Goal: Information Seeking & Learning: Learn about a topic

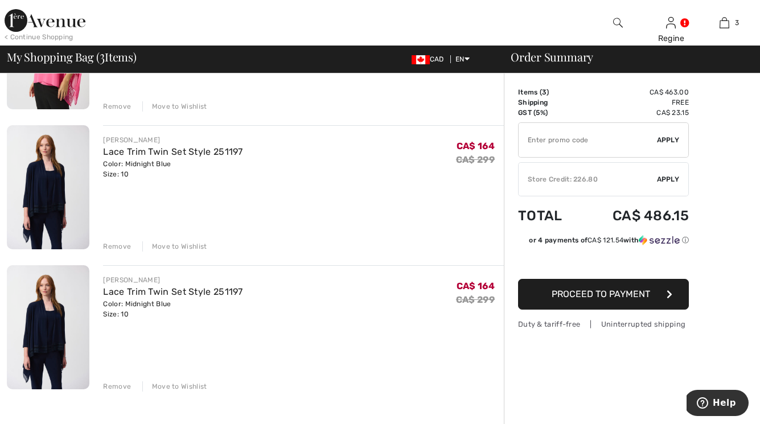
scroll to position [206, 0]
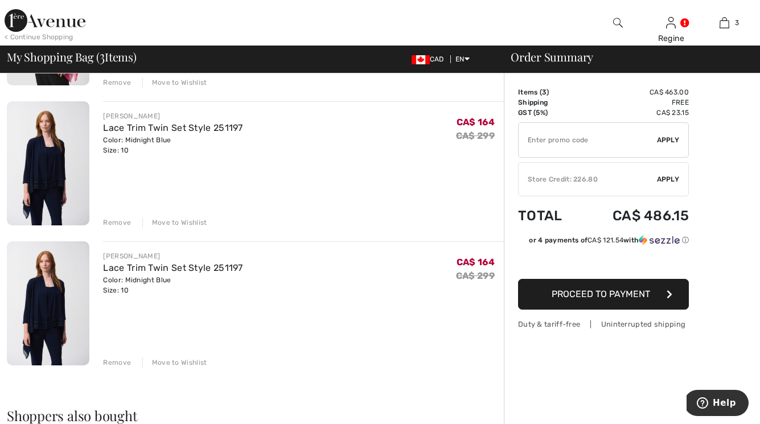
click at [119, 362] on div "Remove" at bounding box center [117, 363] width 28 height 10
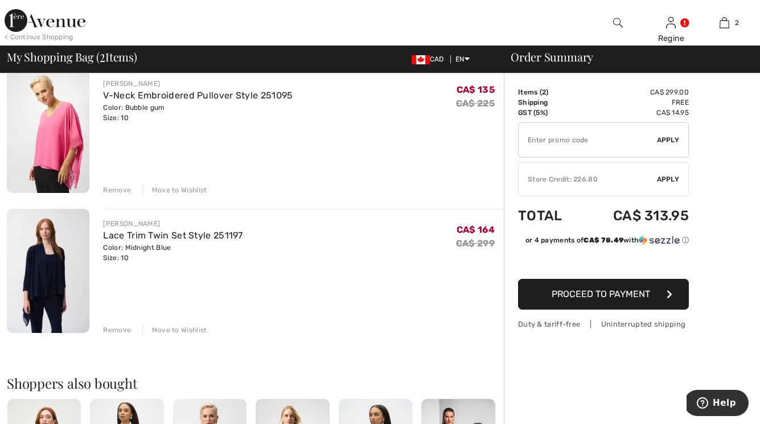
scroll to position [92, 0]
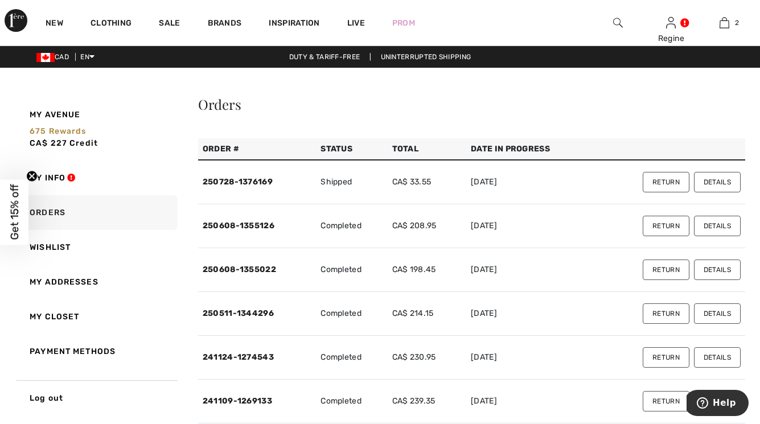
click at [722, 366] on button "Details" at bounding box center [717, 357] width 47 height 21
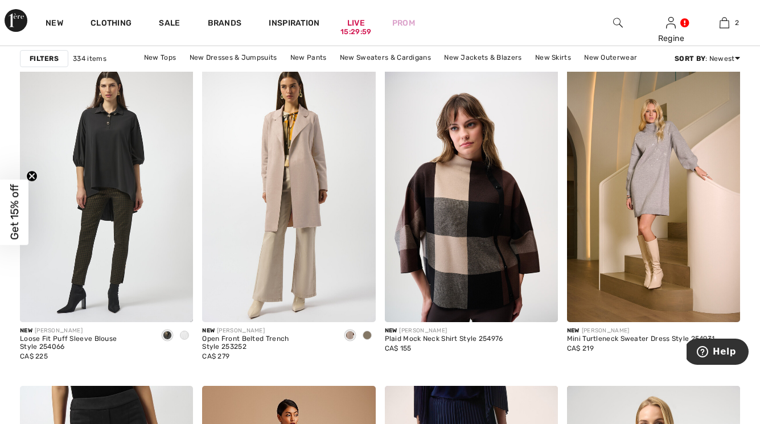
scroll to position [417, 0]
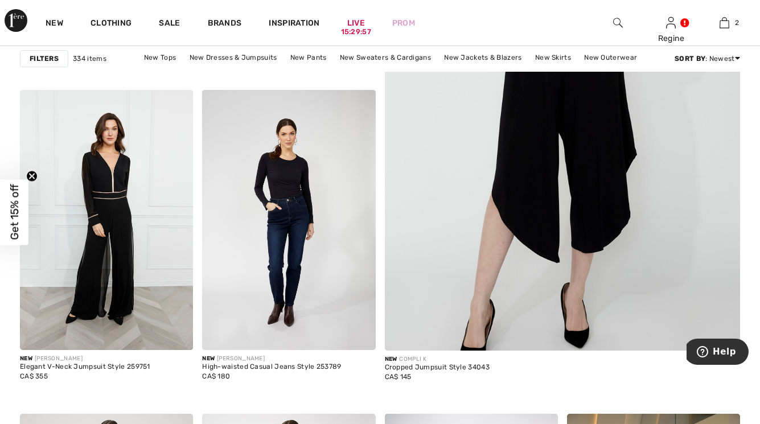
click at [617, 22] on img at bounding box center [618, 23] width 10 height 14
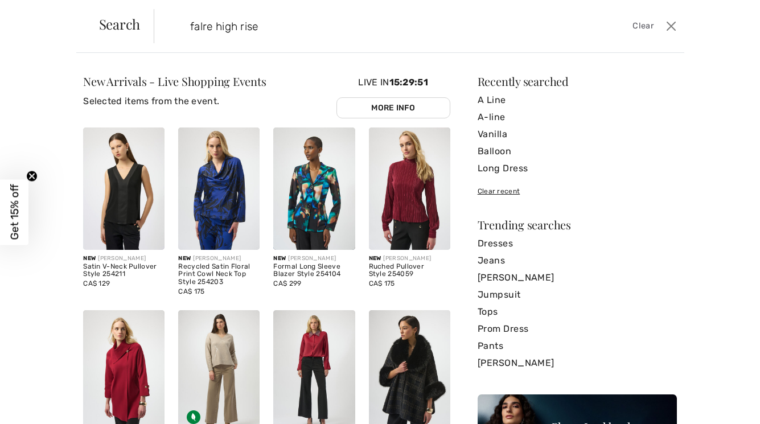
click at [200, 26] on input "falre high rise" at bounding box center [362, 26] width 360 height 34
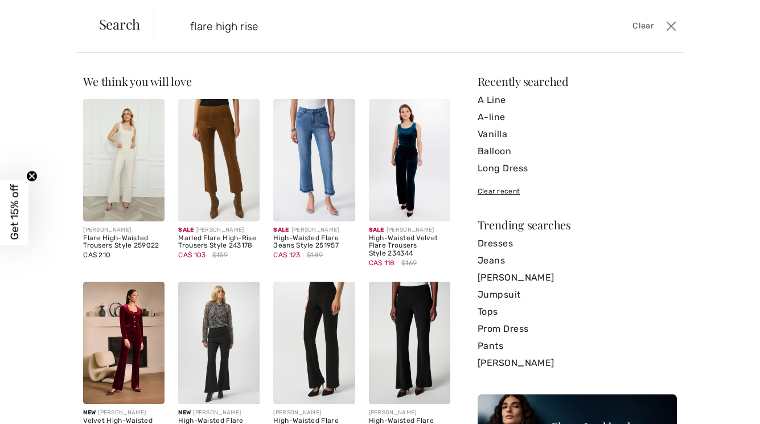
type input "flare high rise"
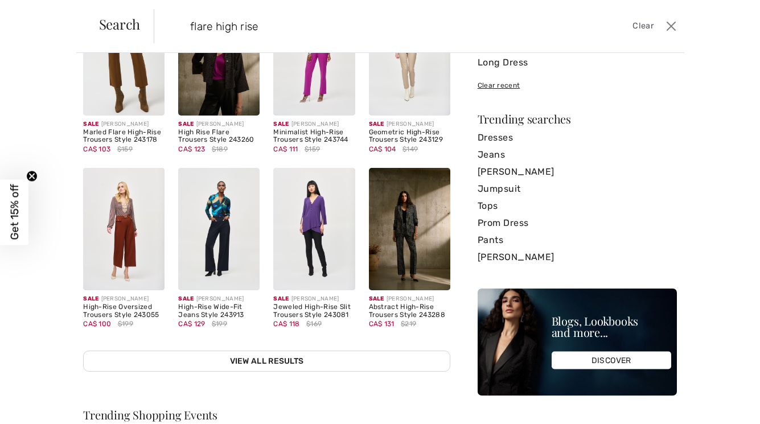
scroll to position [115, 0]
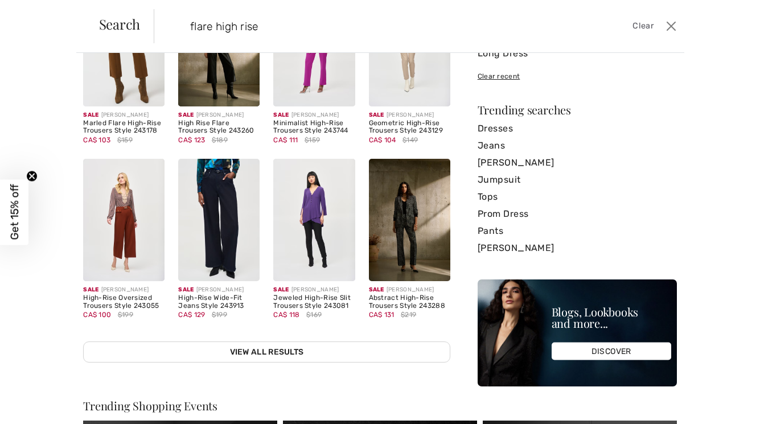
click at [233, 224] on img at bounding box center [218, 220] width 81 height 122
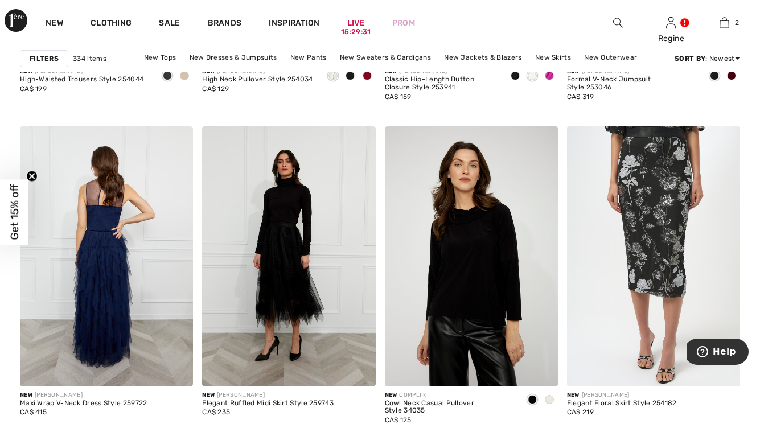
scroll to position [1801, 0]
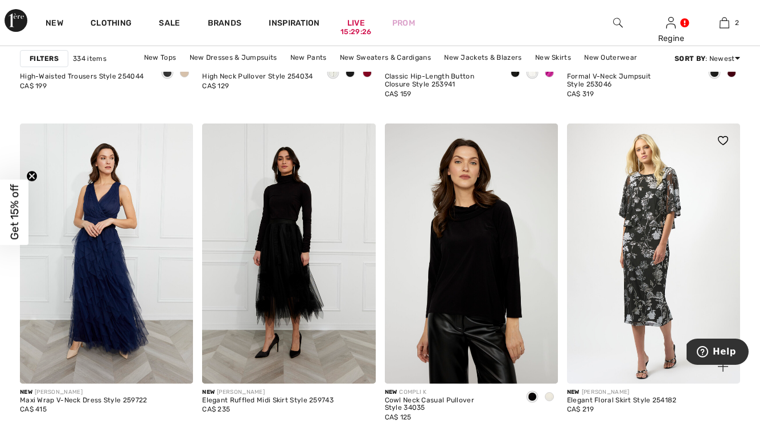
click at [634, 282] on img at bounding box center [653, 254] width 173 height 260
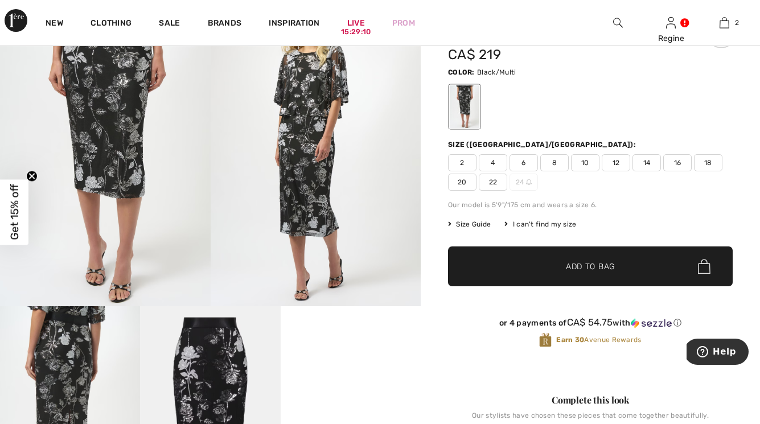
scroll to position [44, 0]
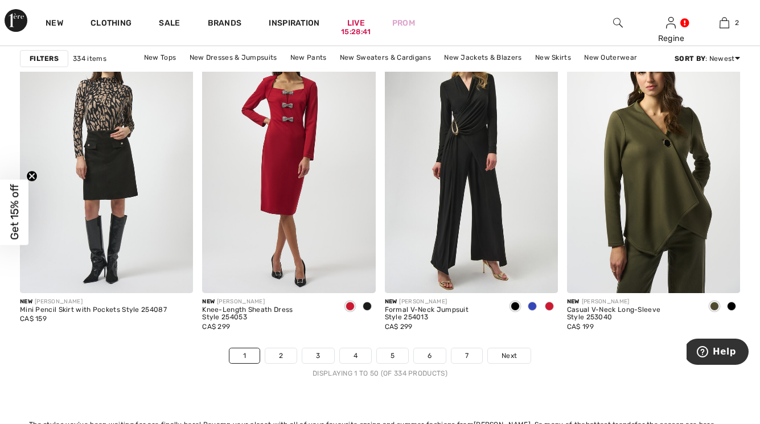
scroll to position [4746, 0]
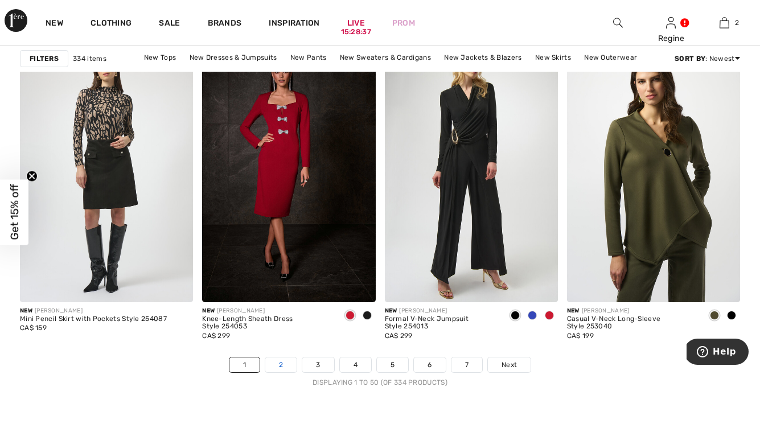
click at [281, 362] on link "2" at bounding box center [280, 365] width 31 height 15
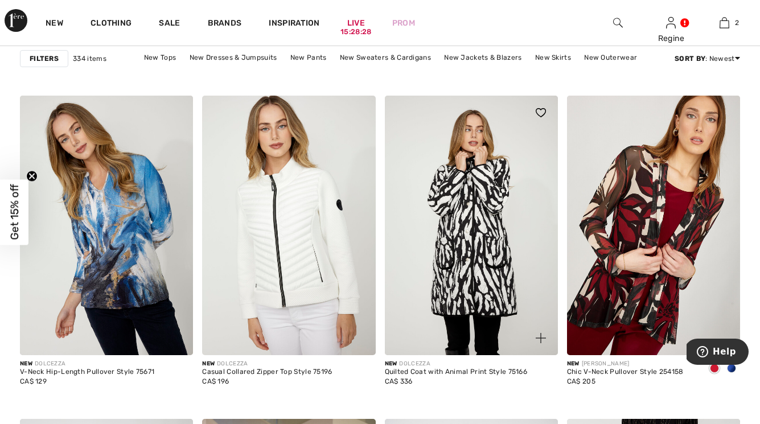
scroll to position [736, 0]
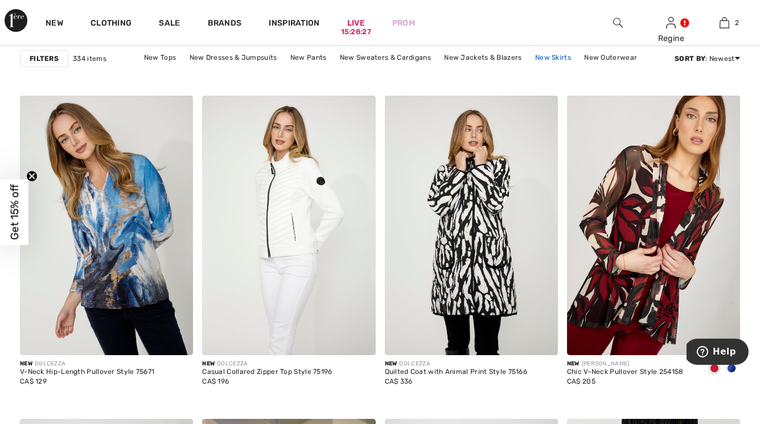
click at [556, 61] on link "New Skirts" at bounding box center [553, 57] width 47 height 15
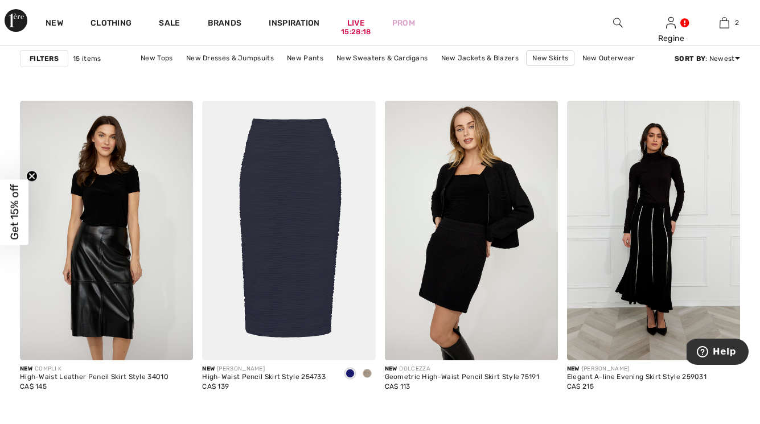
scroll to position [735, 0]
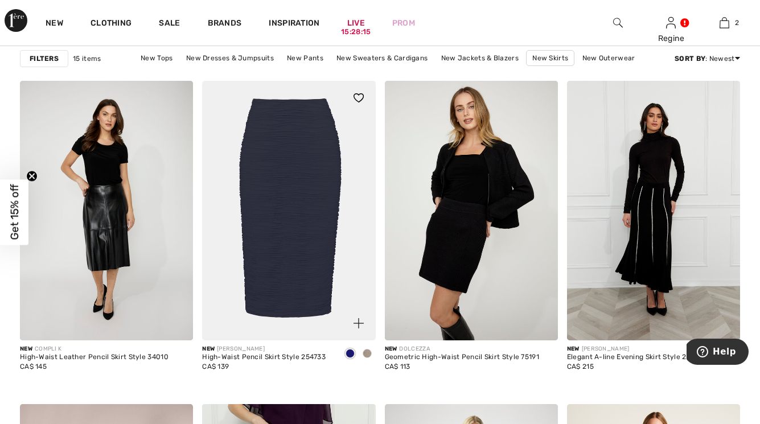
click at [296, 222] on img at bounding box center [288, 211] width 173 height 260
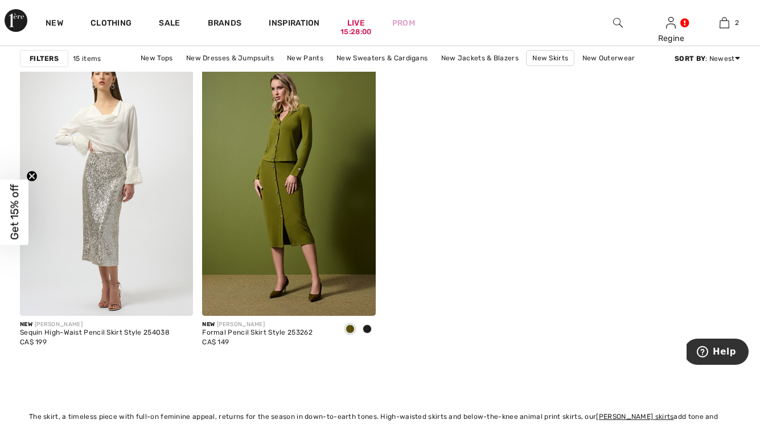
scroll to position [1545, 0]
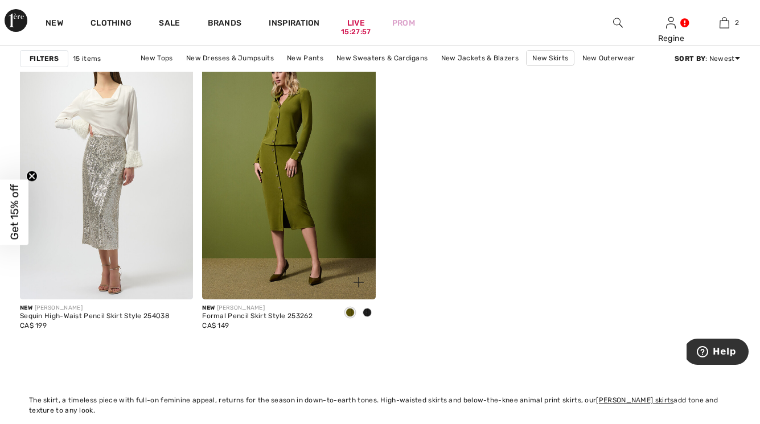
click at [369, 313] on span at bounding box center [367, 312] width 9 height 9
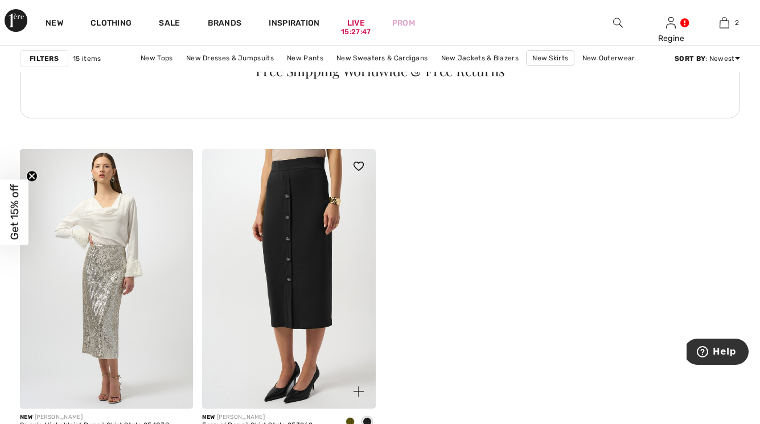
scroll to position [1432, 0]
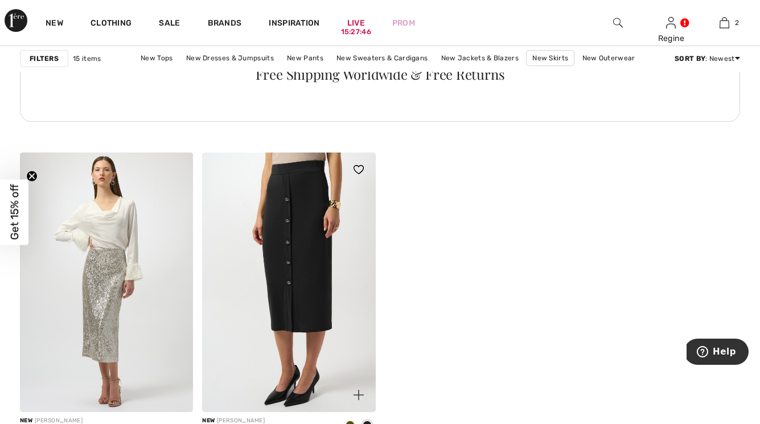
click at [306, 262] on img at bounding box center [288, 283] width 173 height 260
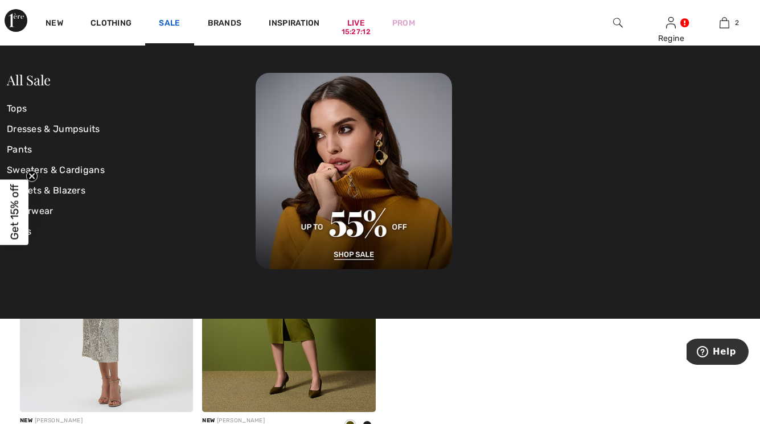
click at [174, 26] on link "Sale" at bounding box center [169, 24] width 21 height 12
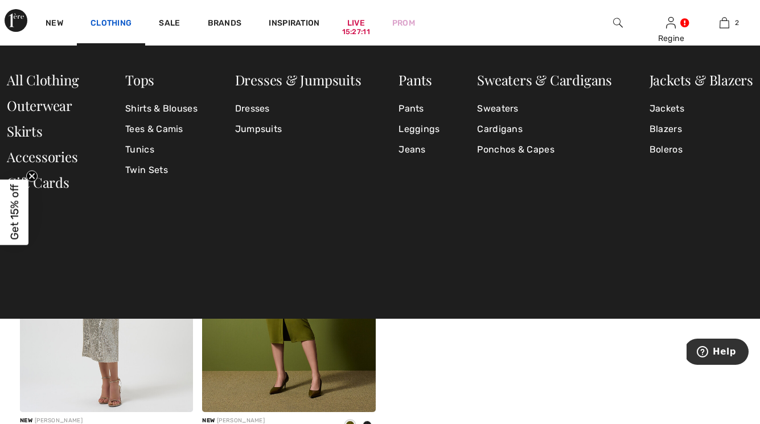
click at [119, 24] on link "Clothing" at bounding box center [111, 24] width 41 height 12
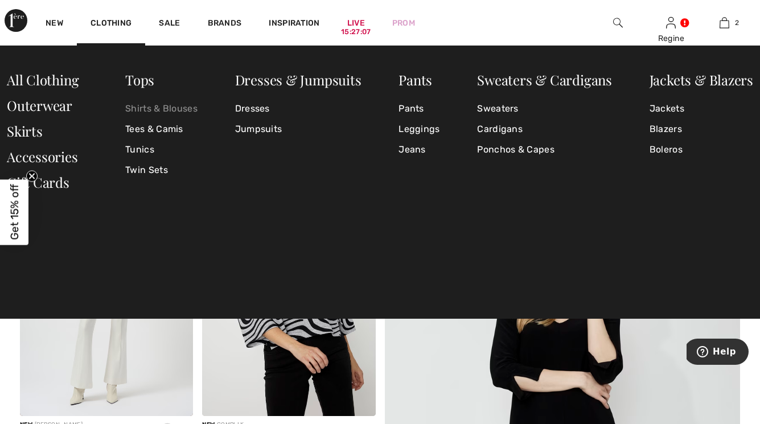
click at [142, 116] on link "Shirts & Blouses" at bounding box center [161, 109] width 72 height 21
click at [144, 131] on link "Tees & Camis" at bounding box center [161, 129] width 72 height 21
click at [142, 151] on link "Tunics" at bounding box center [161, 150] width 72 height 21
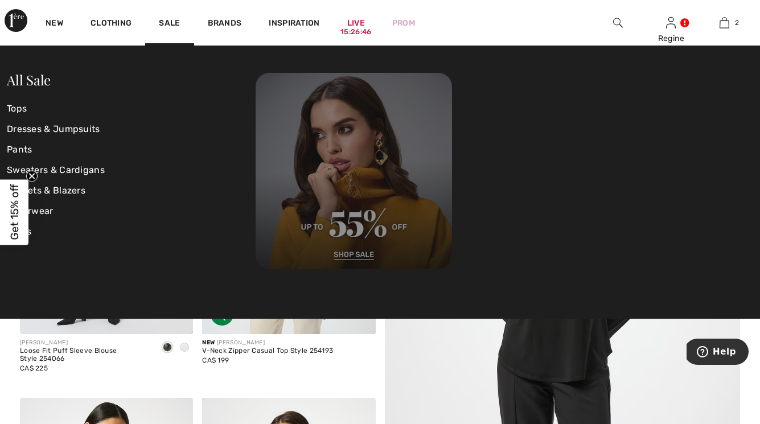
scroll to position [141, 0]
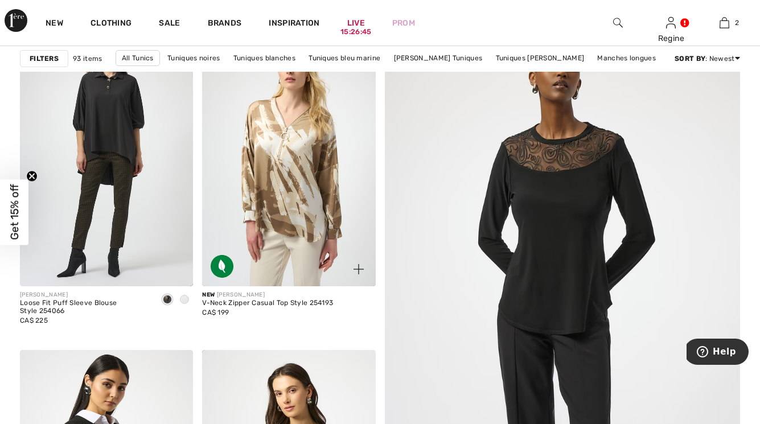
click at [357, 329] on div "New JOSEPH RIBKOFF V-Neck Zipper Casual Top Style 254193 CA$ 199" at bounding box center [288, 313] width 173 height 55
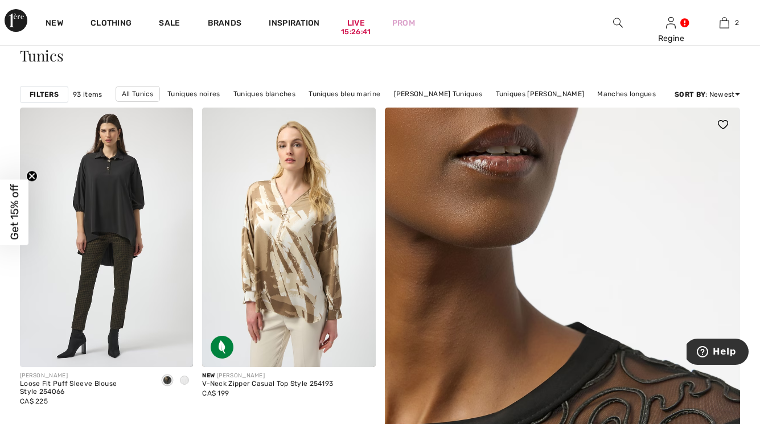
scroll to position [0, 0]
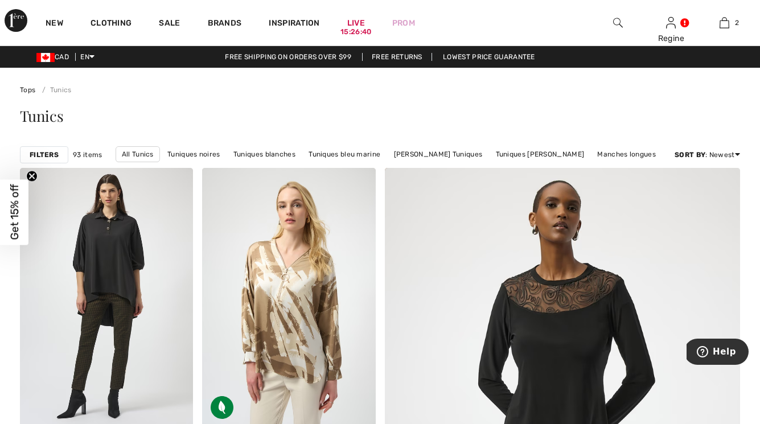
click at [616, 21] on img at bounding box center [618, 23] width 10 height 14
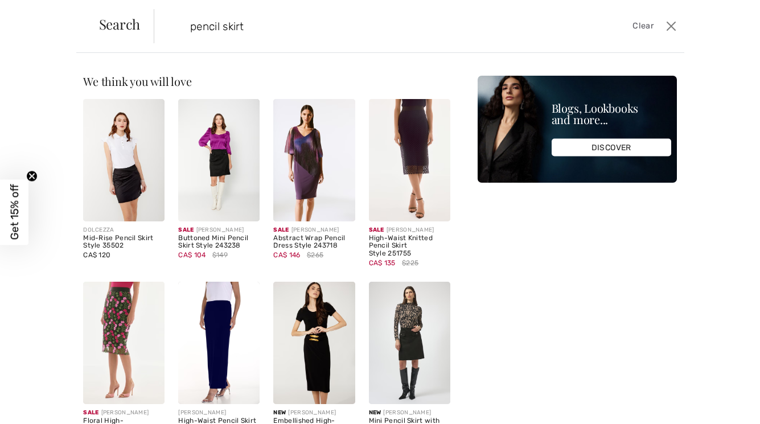
type input "pencil skirt"
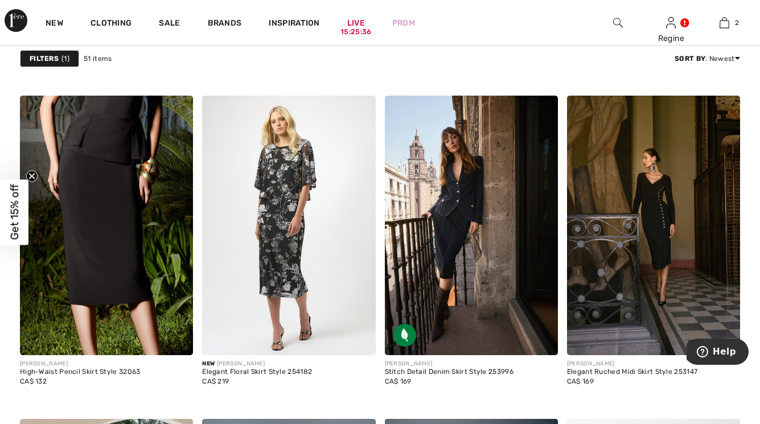
scroll to position [4430, 0]
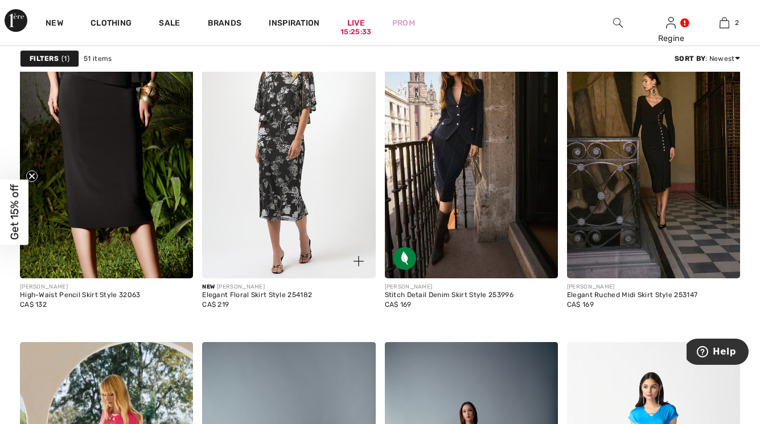
click at [286, 185] on img at bounding box center [288, 149] width 173 height 260
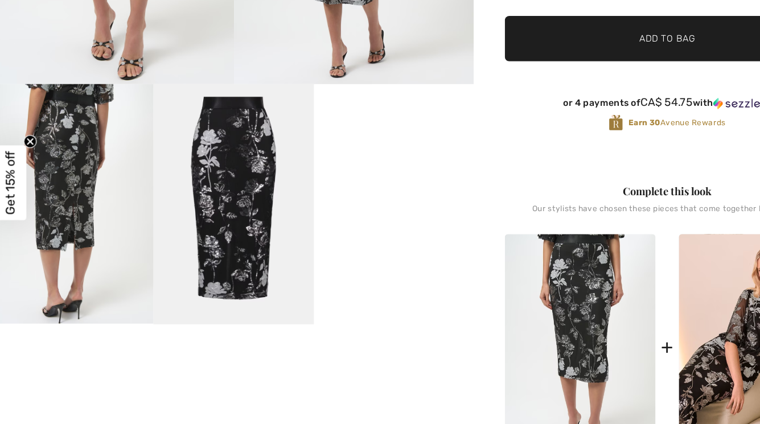
scroll to position [288, 0]
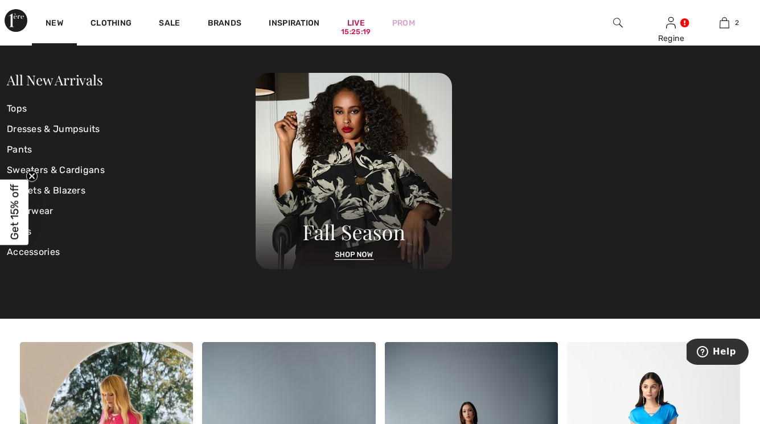
scroll to position [4435, 0]
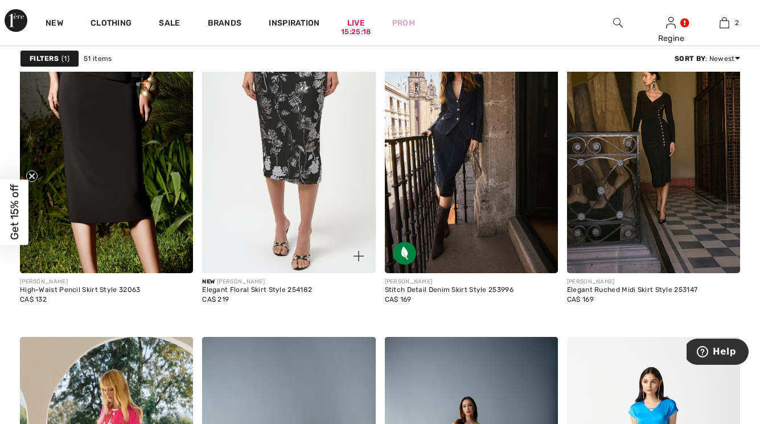
click at [268, 327] on div "New JOSEPH RIBKOFF Elegant Floral Skirt Style 254182 CA$ 219" at bounding box center [288, 300] width 173 height 55
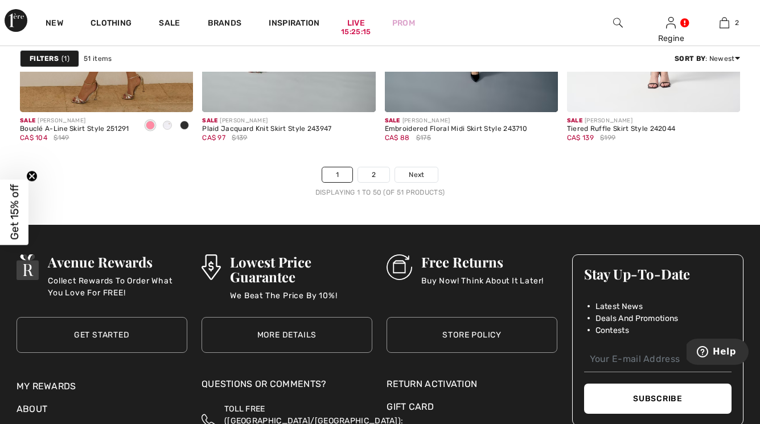
scroll to position [4851, 0]
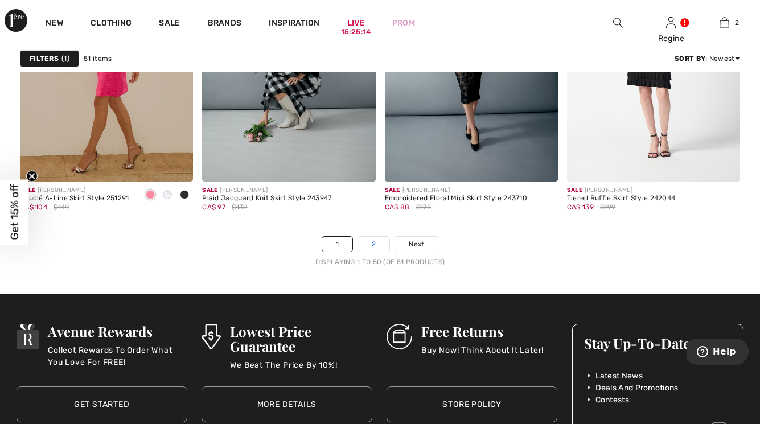
click at [376, 241] on link "2" at bounding box center [373, 244] width 31 height 15
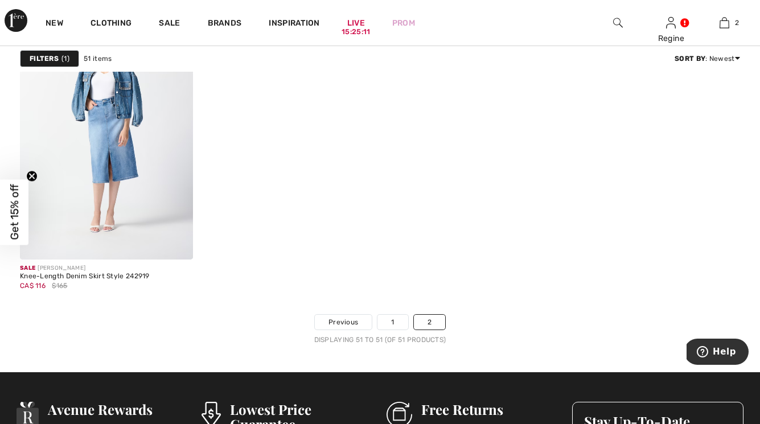
scroll to position [308, 0]
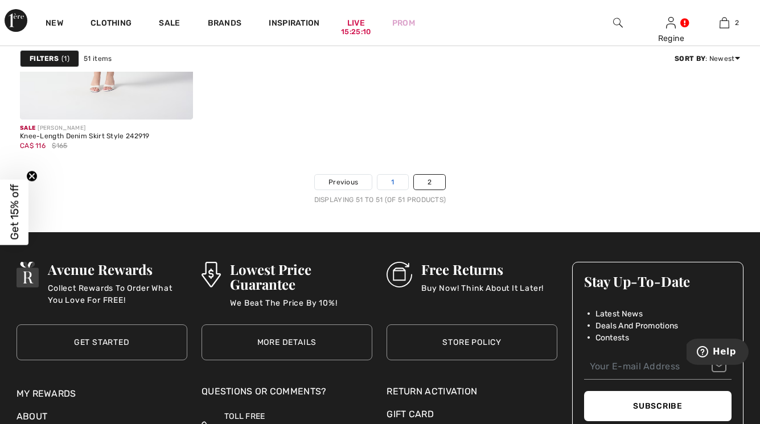
click at [388, 181] on link "1" at bounding box center [393, 182] width 30 height 15
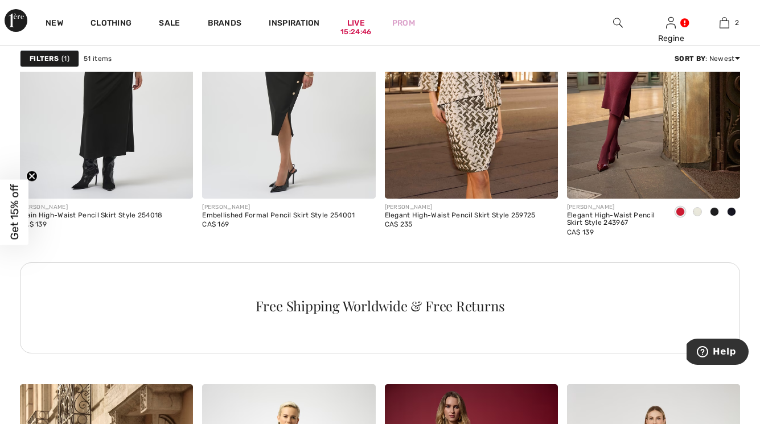
scroll to position [1196, 0]
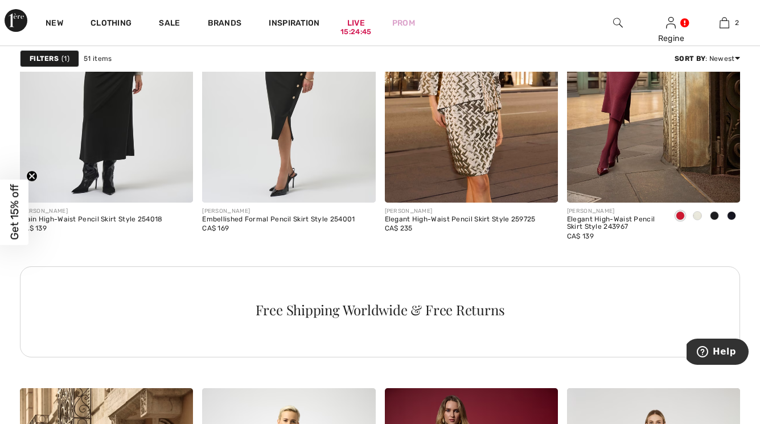
click at [616, 19] on img at bounding box center [618, 23] width 10 height 14
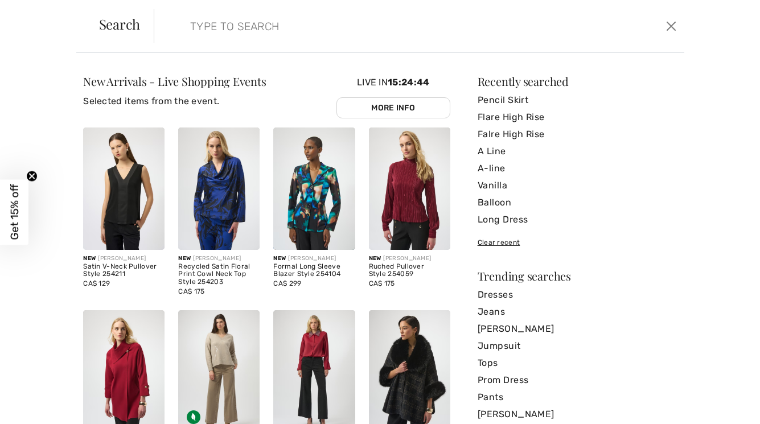
click at [495, 25] on input "search" at bounding box center [362, 26] width 360 height 34
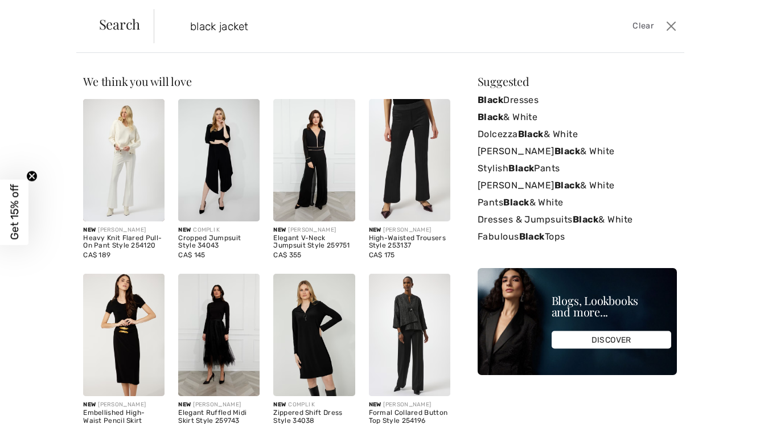
type input "black jacket"
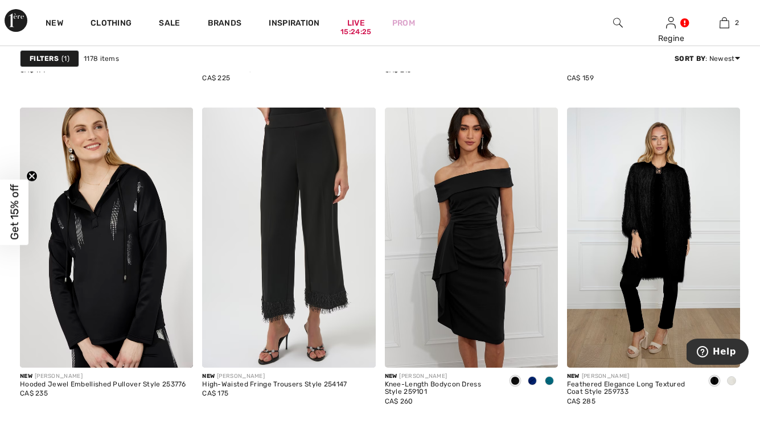
scroll to position [1774, 0]
click at [678, 201] on img at bounding box center [653, 237] width 173 height 260
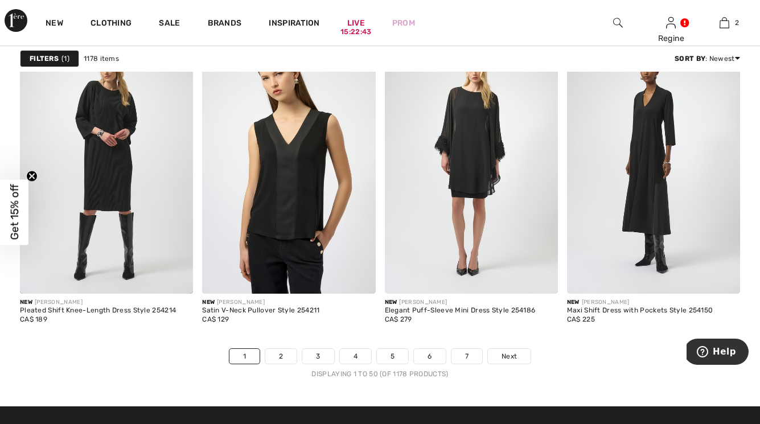
scroll to position [4702, 0]
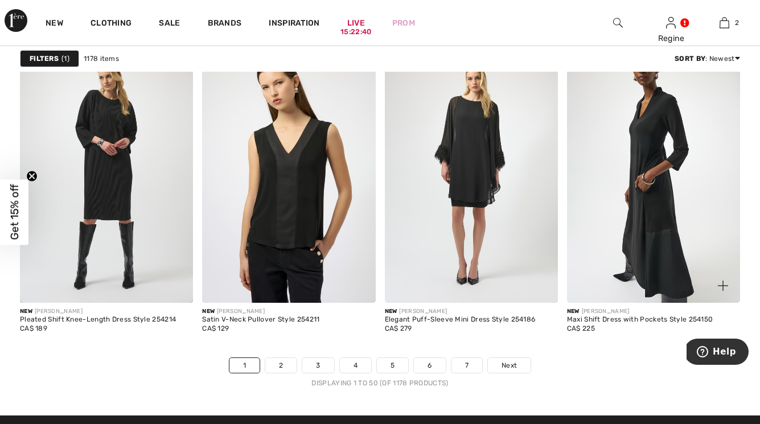
click at [639, 196] on img at bounding box center [653, 173] width 173 height 260
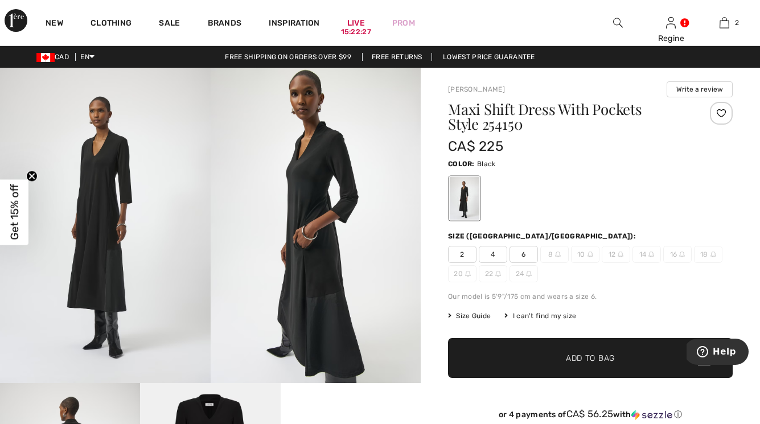
scroll to position [2, 0]
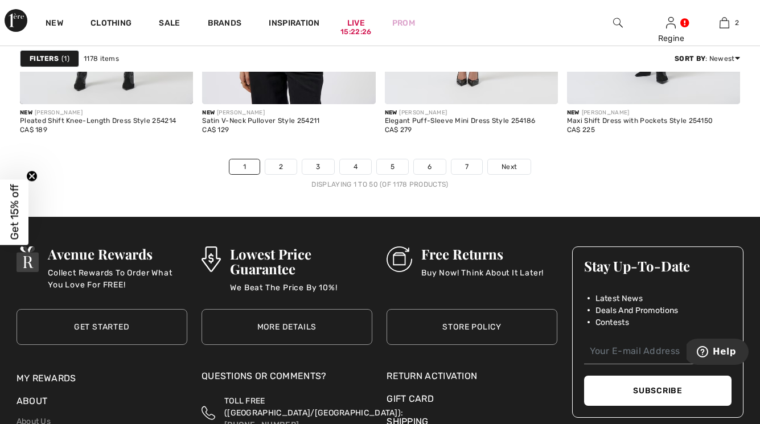
scroll to position [4907, 0]
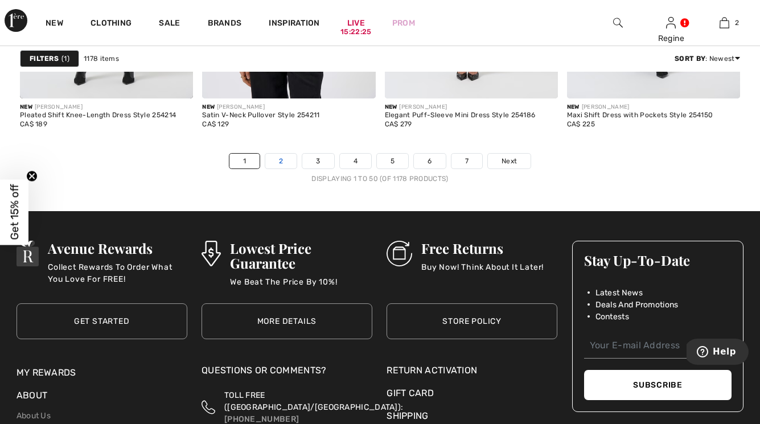
click at [282, 159] on link "2" at bounding box center [280, 161] width 31 height 15
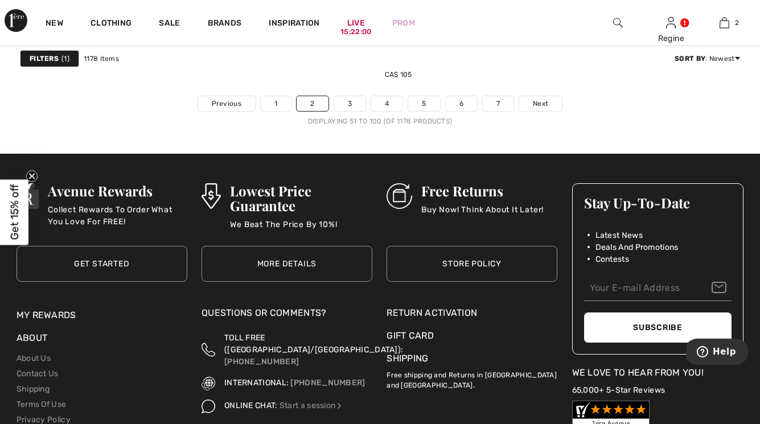
scroll to position [4966, 0]
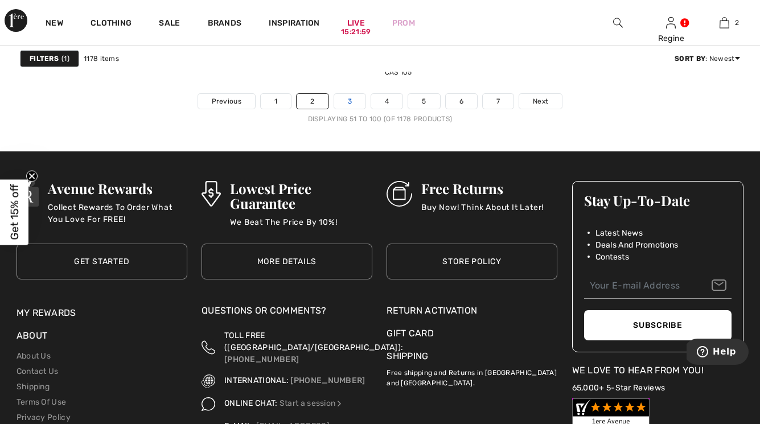
click at [352, 105] on link "3" at bounding box center [349, 101] width 31 height 15
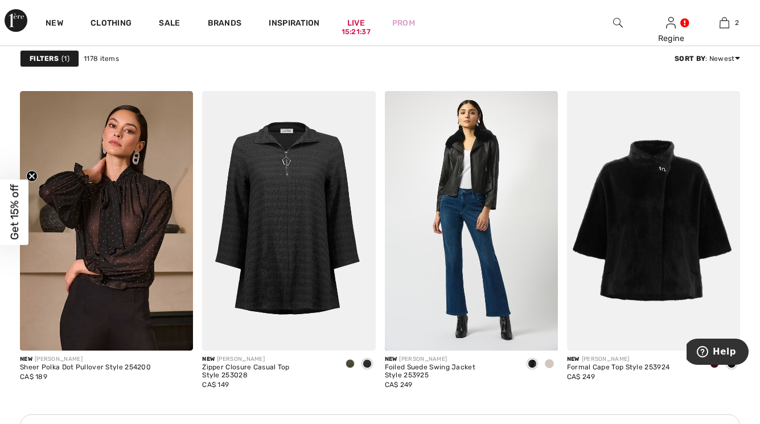
scroll to position [3563, 0]
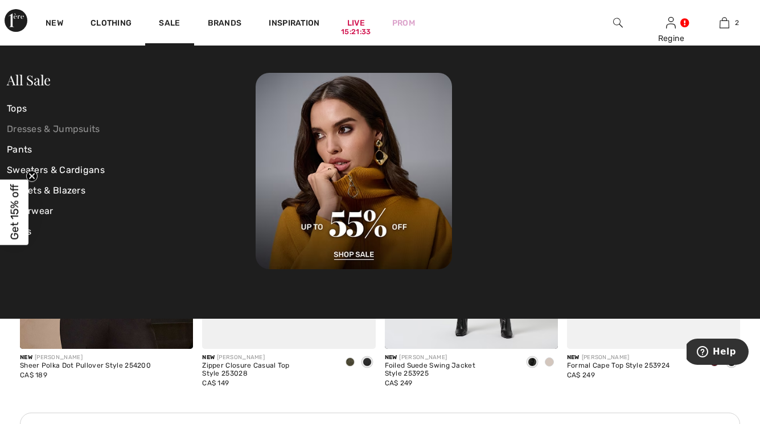
click at [79, 122] on link "Dresses & Jumpsuits" at bounding box center [131, 129] width 249 height 21
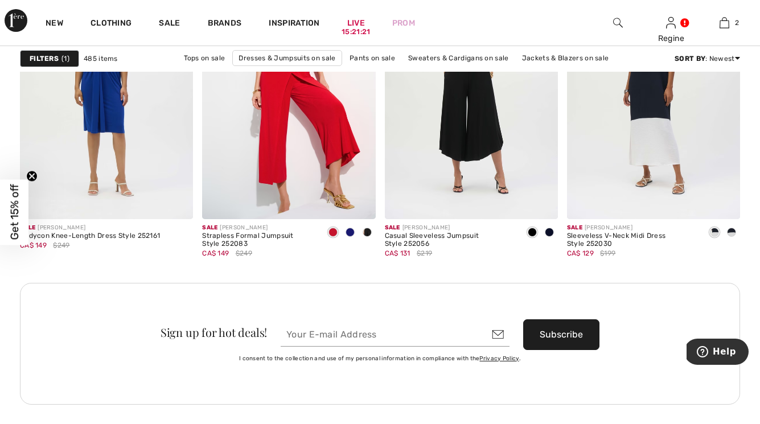
scroll to position [2273, 0]
click at [735, 226] on div at bounding box center [731, 232] width 17 height 19
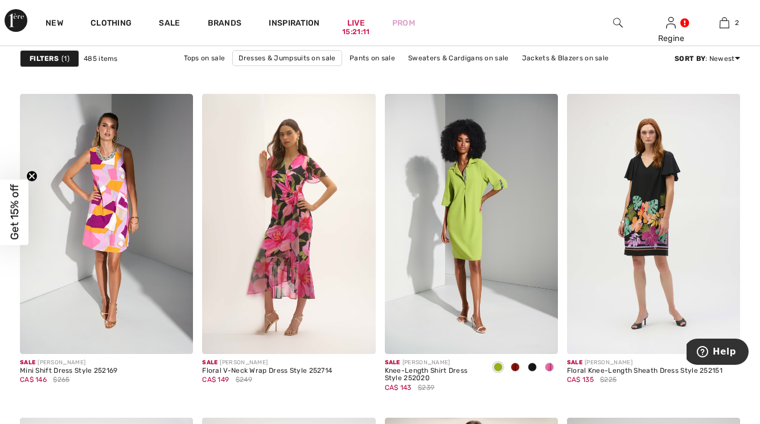
scroll to position [3327, 0]
